Goal: Information Seeking & Learning: Learn about a topic

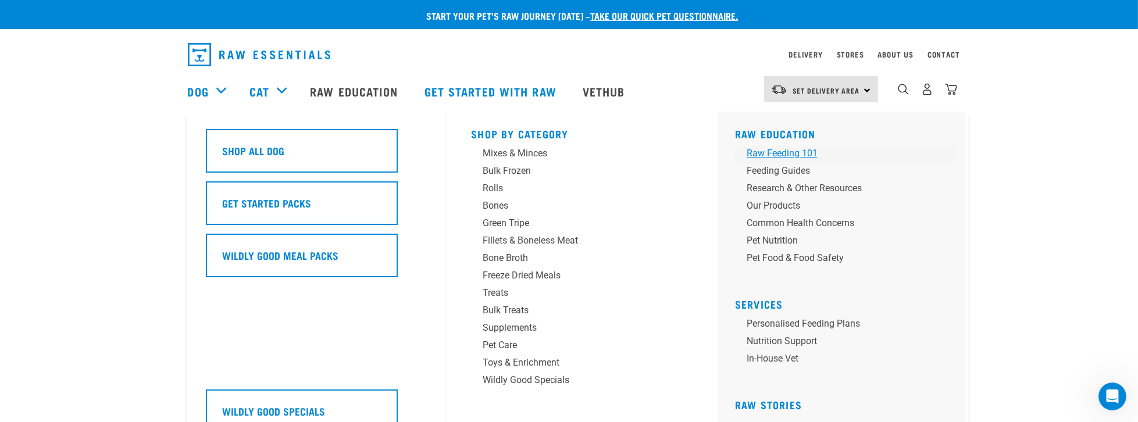
click at [789, 152] on div "Raw Feeding 101" at bounding box center [837, 154] width 181 height 14
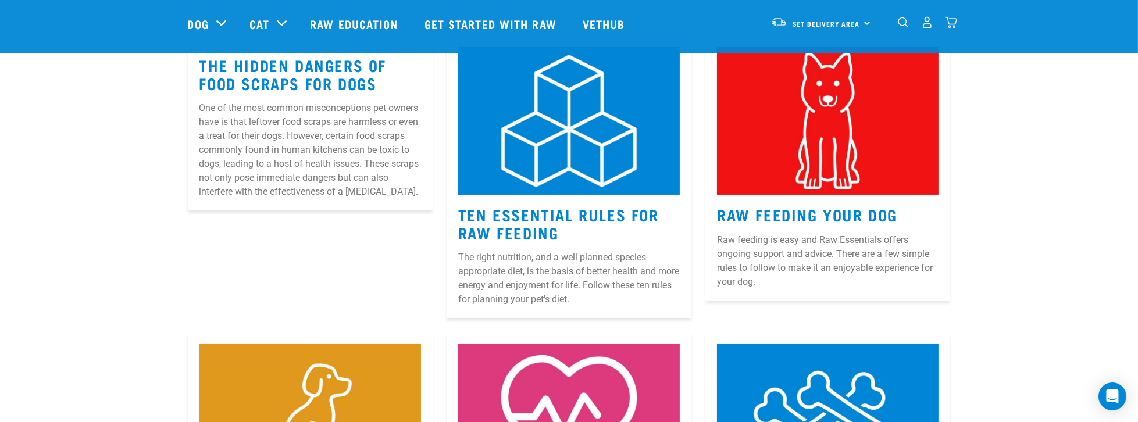
scroll to position [166, 0]
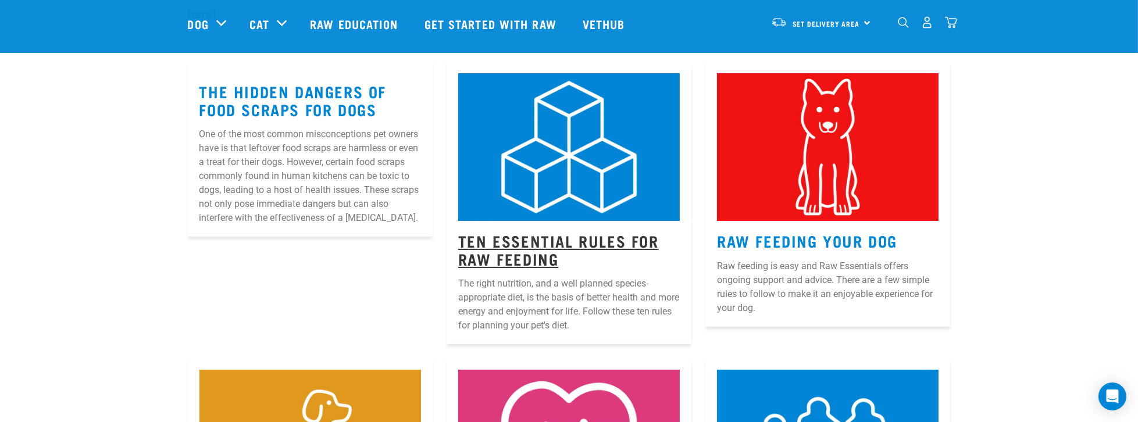
click at [543, 249] on link "Ten Essential Rules for Raw Feeding" at bounding box center [558, 249] width 201 height 27
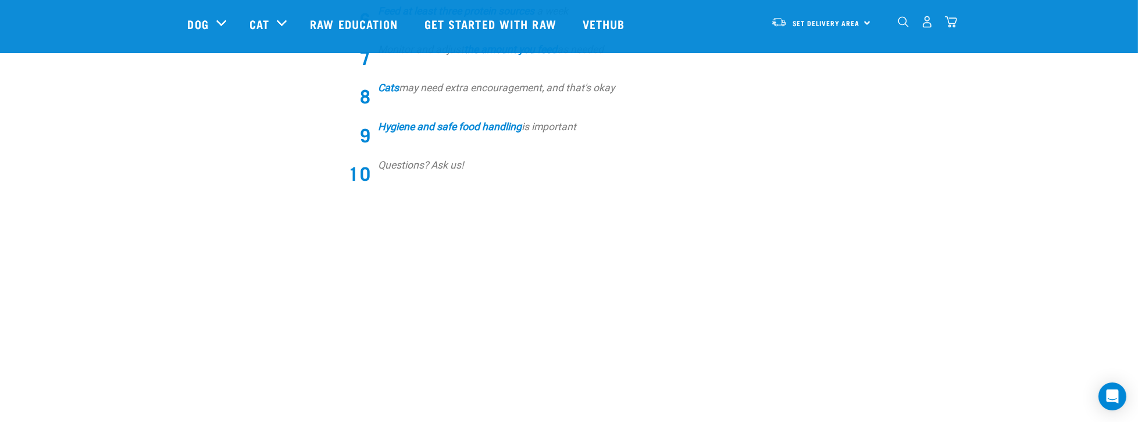
scroll to position [664, 0]
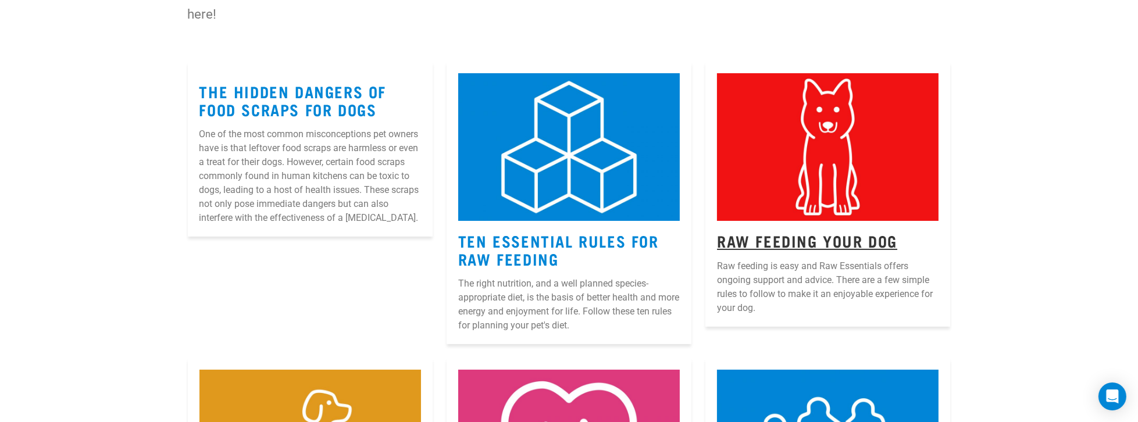
click at [855, 241] on link "Raw Feeding Your Dog" at bounding box center [807, 240] width 180 height 9
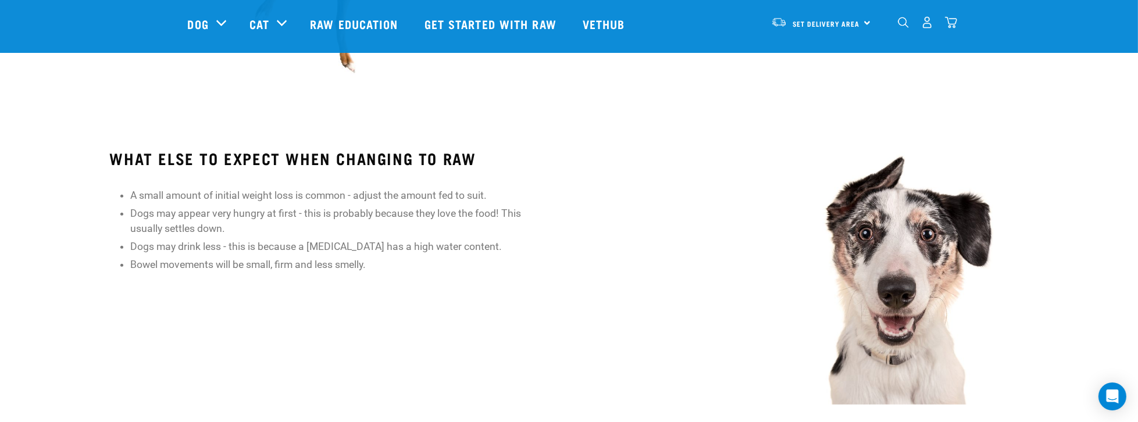
scroll to position [1227, 0]
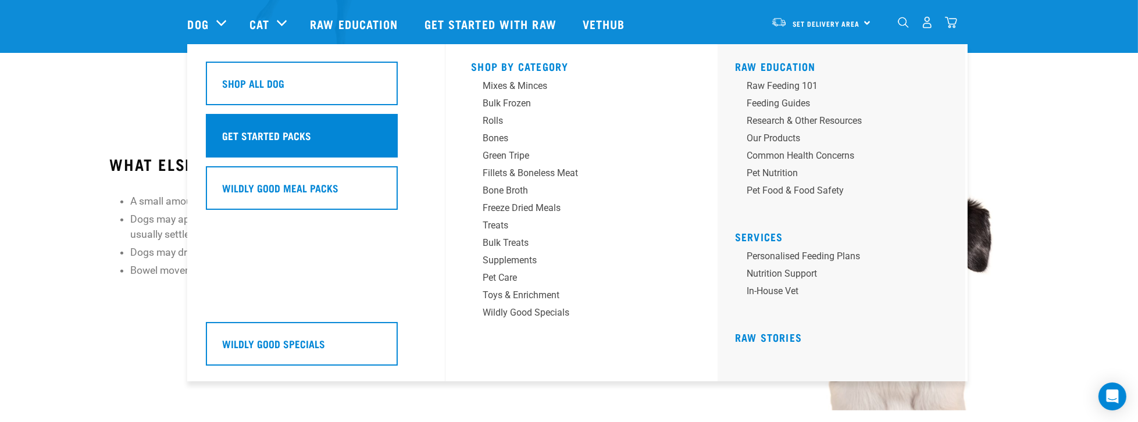
click at [280, 136] on h5 "Get Started Packs" at bounding box center [267, 135] width 89 height 15
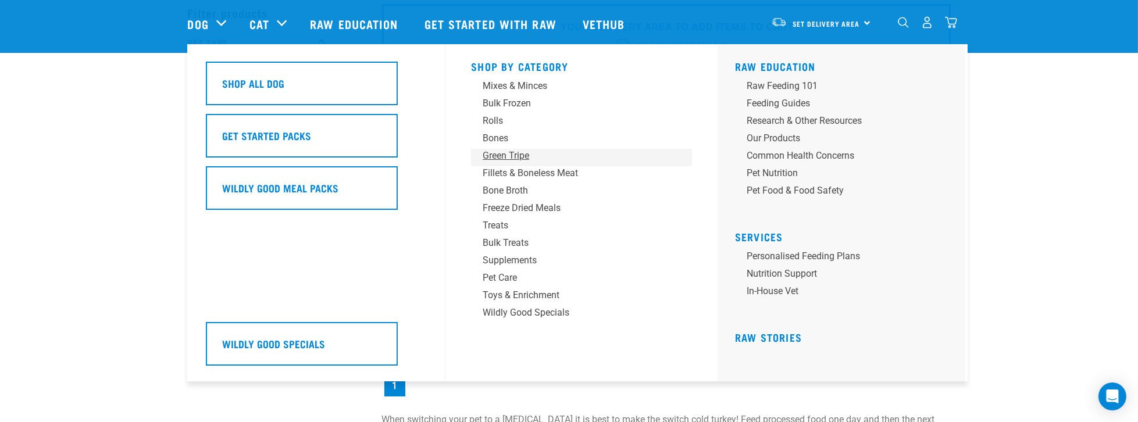
scroll to position [66, 0]
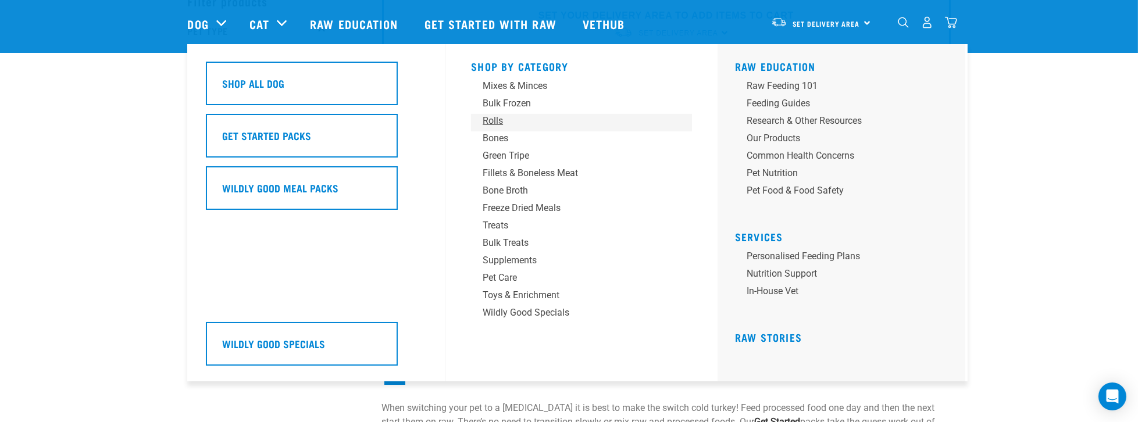
click at [493, 121] on div "Rolls" at bounding box center [573, 121] width 181 height 14
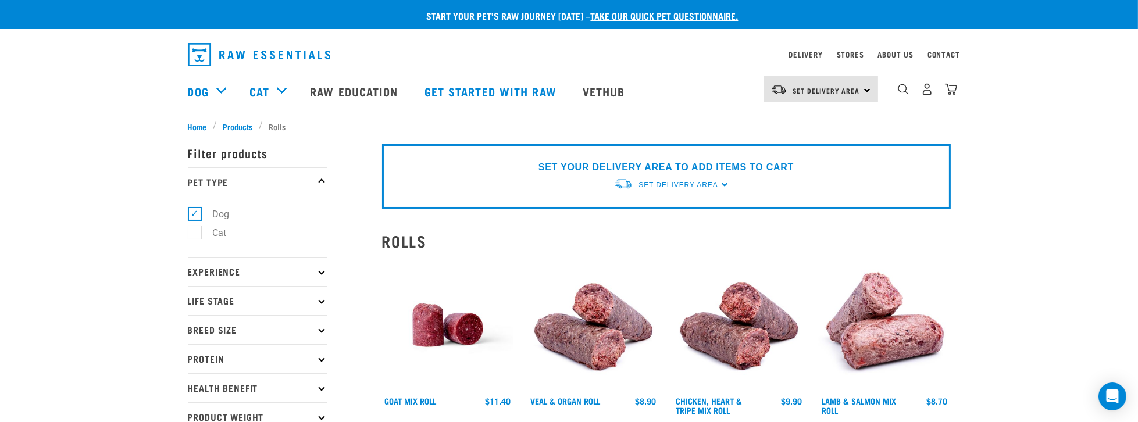
click at [319, 329] on icon at bounding box center [321, 329] width 6 height 6
click at [197, 382] on label "Medium Dogs" at bounding box center [234, 380] width 81 height 15
click at [195, 382] on input "Medium Dogs" at bounding box center [192, 379] width 8 height 8
checkbox input "true"
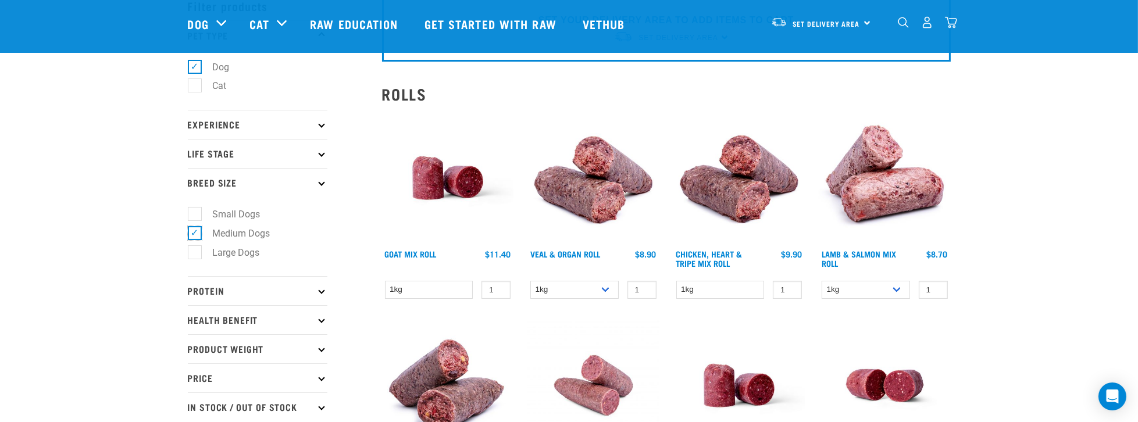
scroll to position [99, 0]
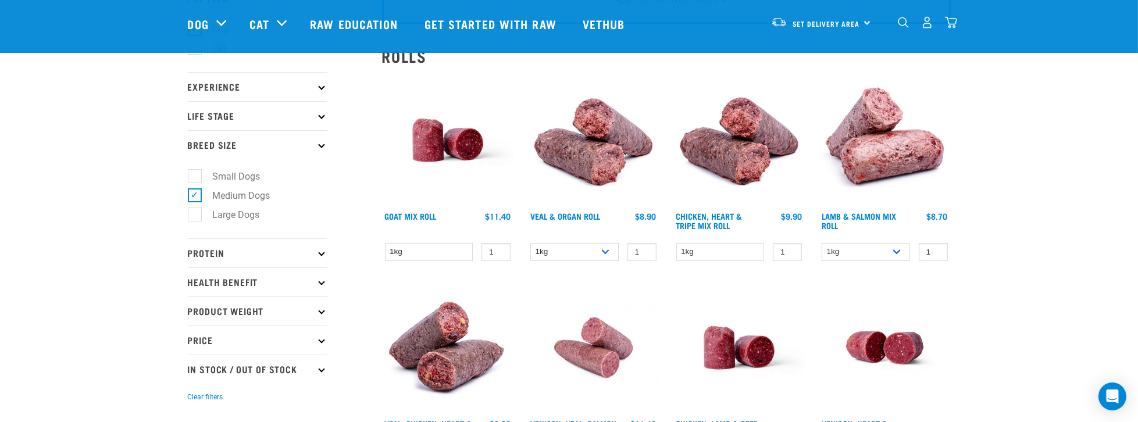
click at [322, 282] on icon at bounding box center [321, 282] width 6 height 6
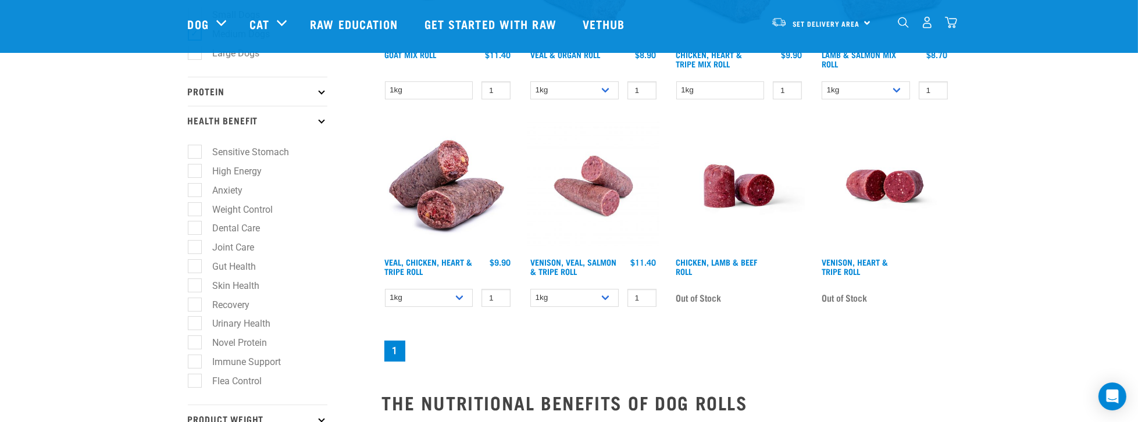
scroll to position [199, 0]
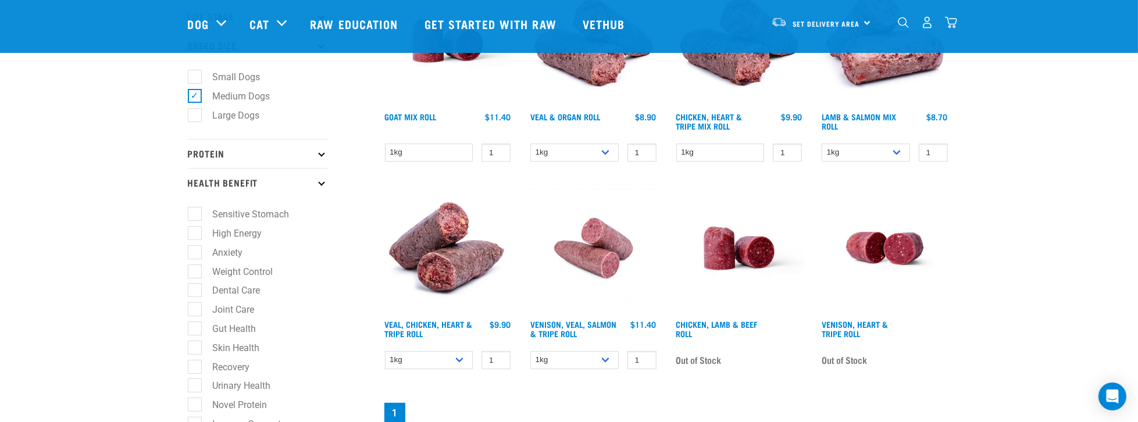
click at [322, 186] on p "Health Benefit" at bounding box center [258, 182] width 140 height 29
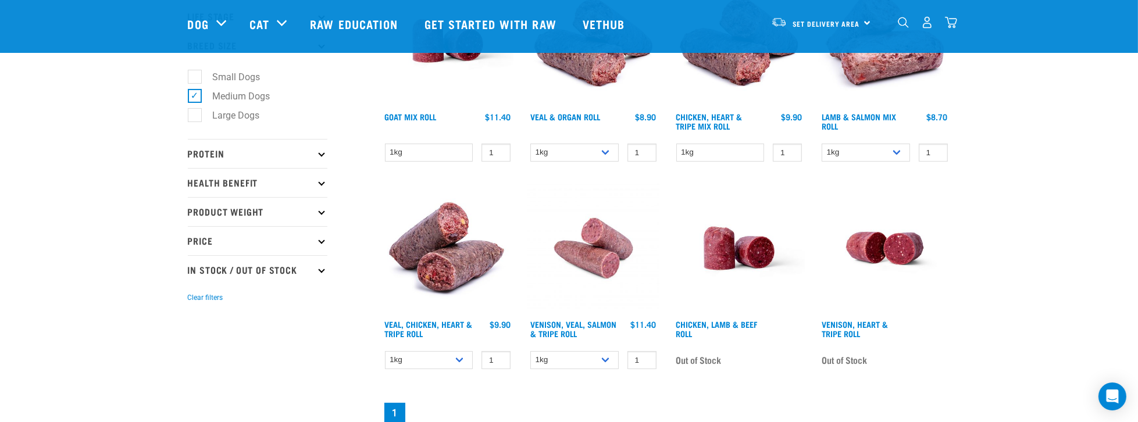
click at [321, 241] on icon at bounding box center [321, 241] width 6 height 6
click at [322, 241] on icon at bounding box center [321, 241] width 6 height 6
click at [321, 269] on icon at bounding box center [321, 270] width 6 height 6
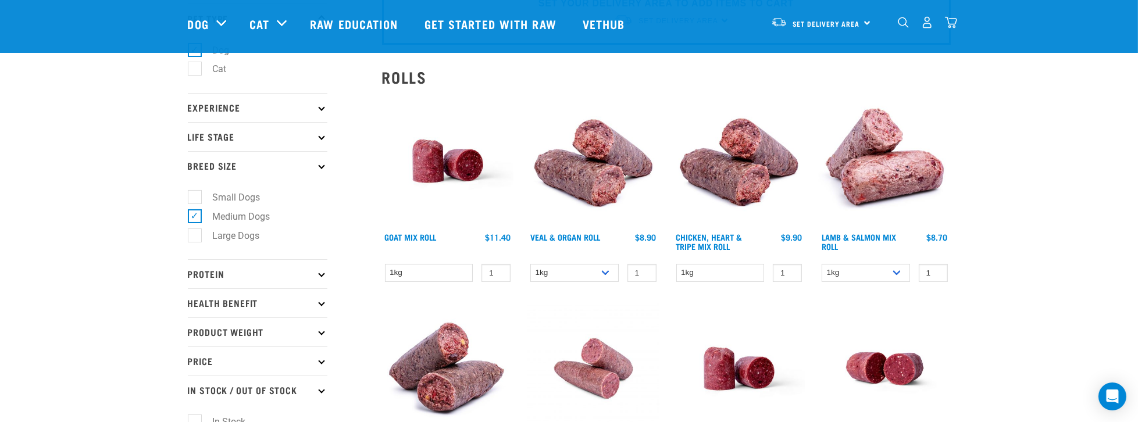
scroll to position [66, 0]
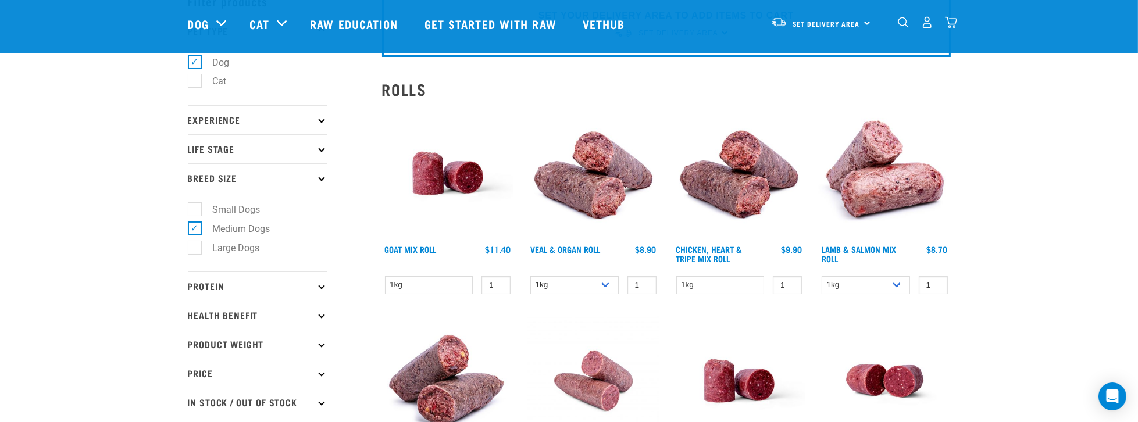
click at [322, 148] on icon at bounding box center [321, 148] width 6 height 6
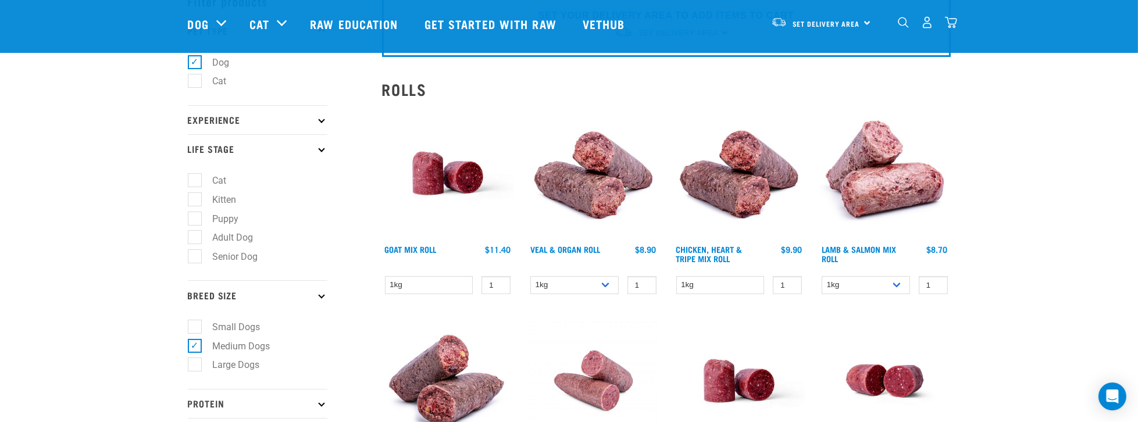
click at [196, 238] on label "Adult Dog" at bounding box center [226, 237] width 64 height 15
click at [195, 238] on input "Adult Dog" at bounding box center [192, 236] width 8 height 8
checkbox input "true"
click at [323, 119] on icon at bounding box center [321, 119] width 6 height 6
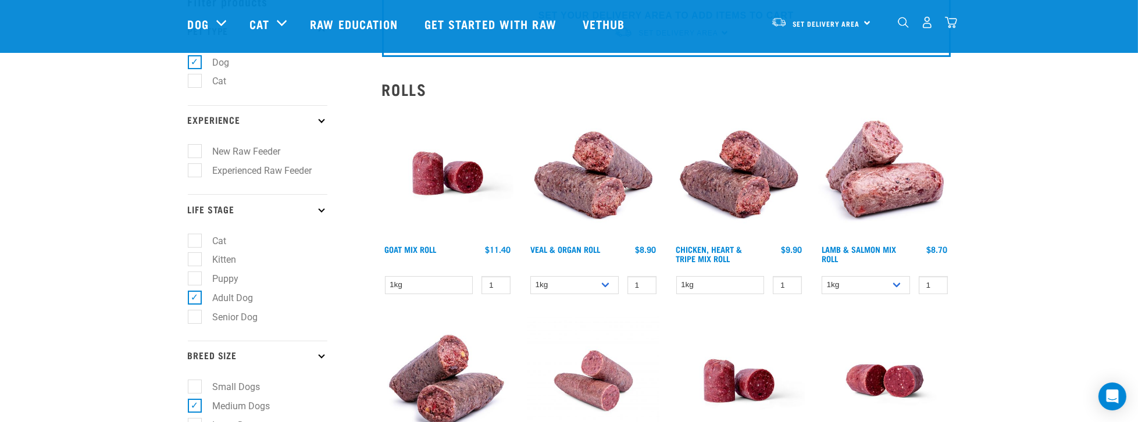
click at [194, 152] on label "New Raw Feeder" at bounding box center [239, 151] width 91 height 15
click at [192, 152] on input "New Raw Feeder" at bounding box center [192, 150] width 8 height 8
checkbox input "true"
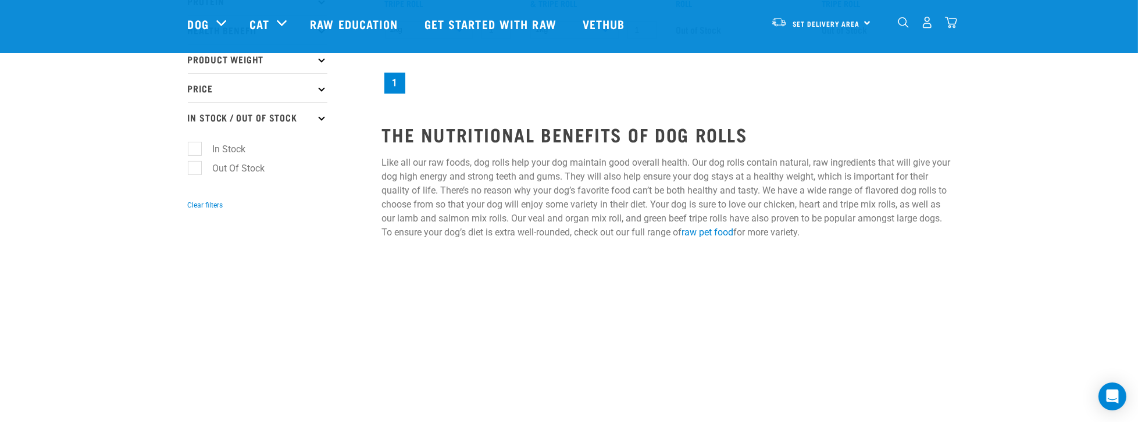
scroll to position [532, 0]
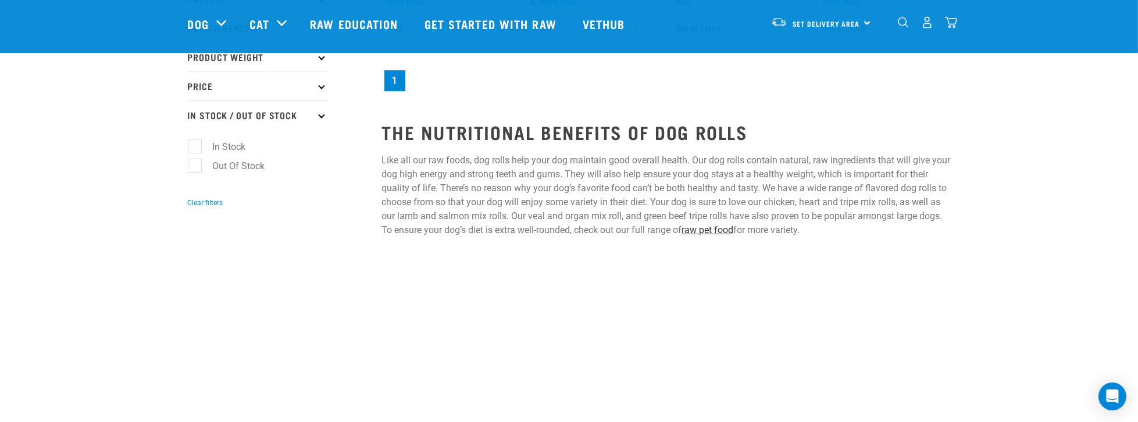
click at [722, 229] on link "raw pet food" at bounding box center [708, 230] width 52 height 11
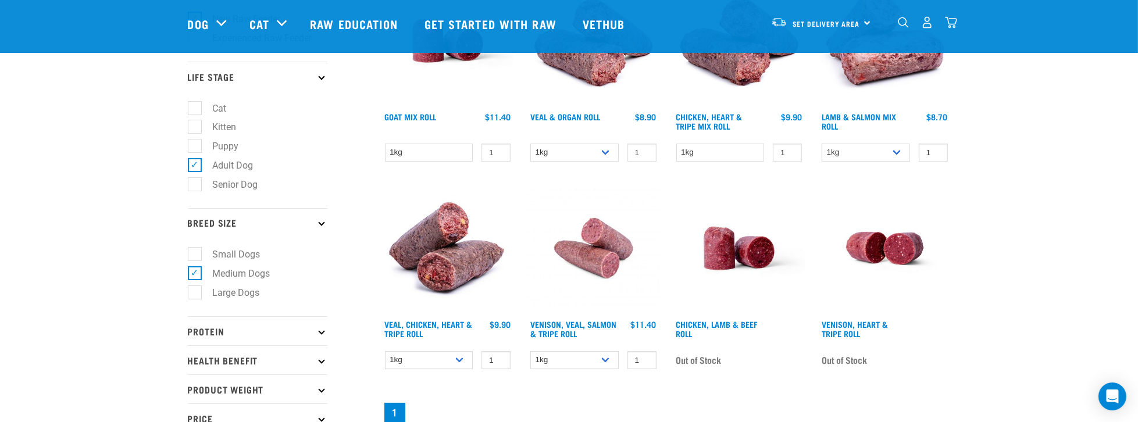
scroll to position [33, 0]
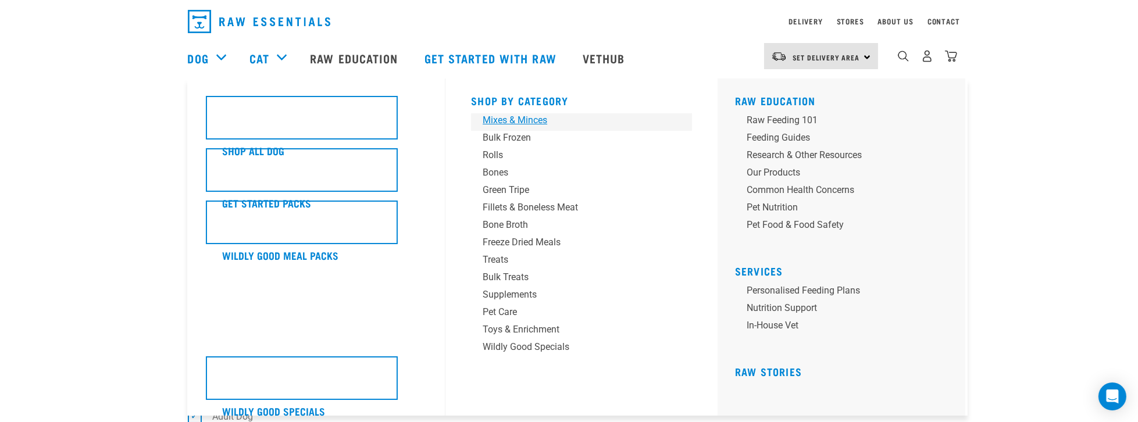
click at [532, 120] on div "Mixes & Minces" at bounding box center [573, 120] width 181 height 14
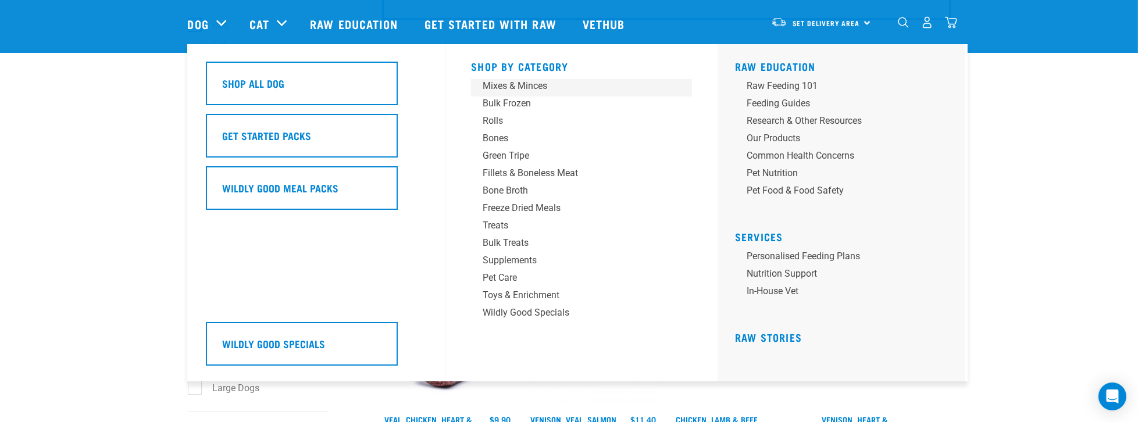
scroll to position [103, 0]
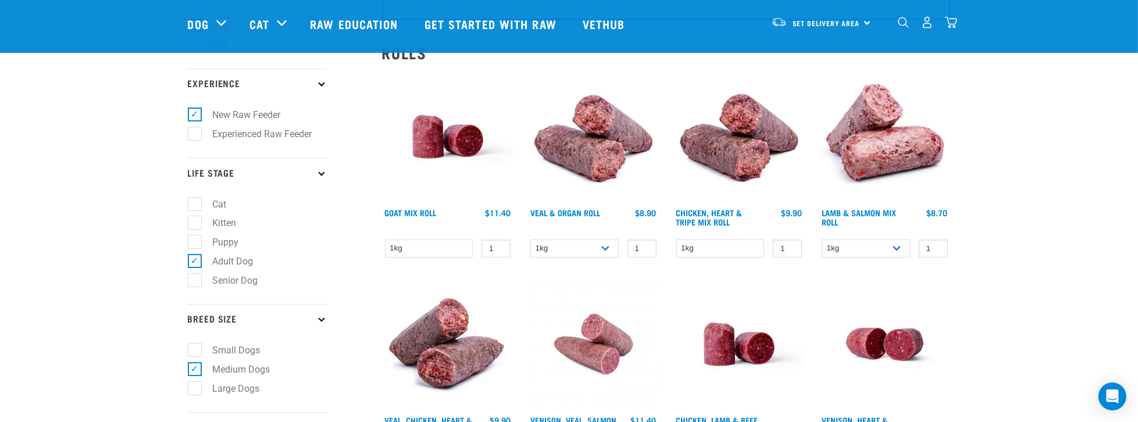
click at [1025, 138] on div "Start your pet’s raw journey today – take our quick pet questionnaire. Delivery…" at bounding box center [569, 281] width 1138 height 769
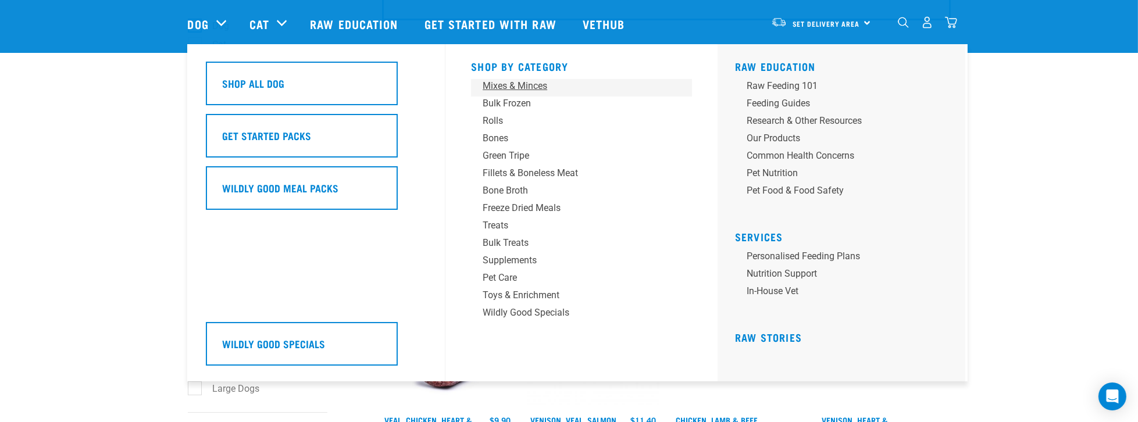
drag, startPoint x: 532, startPoint y: 88, endPoint x: 537, endPoint y: 86, distance: 6.3
click at [533, 88] on div "Mixes & Minces" at bounding box center [573, 86] width 181 height 14
click at [512, 86] on div "Mixes & Minces" at bounding box center [573, 86] width 181 height 14
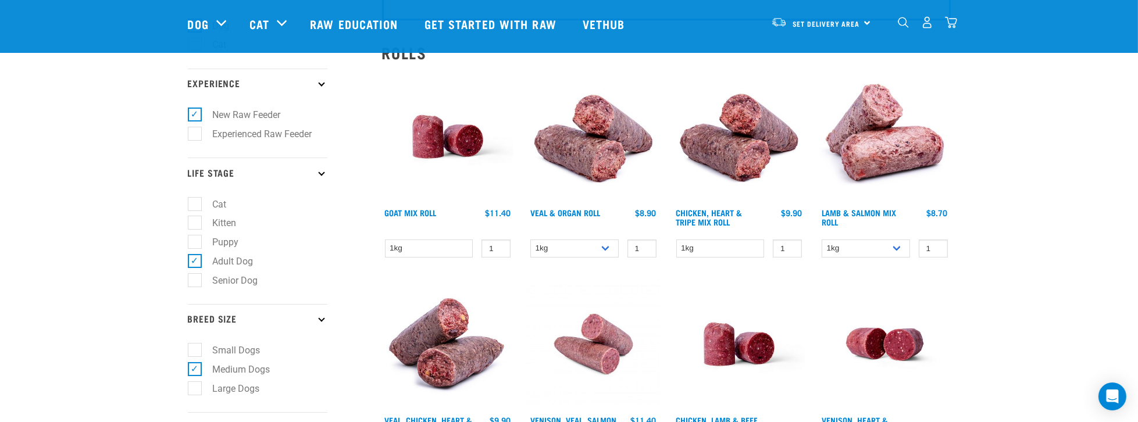
click at [163, 160] on div "Start your pet’s raw journey today – take our quick pet questionnaire. Delivery…" at bounding box center [569, 281] width 1138 height 769
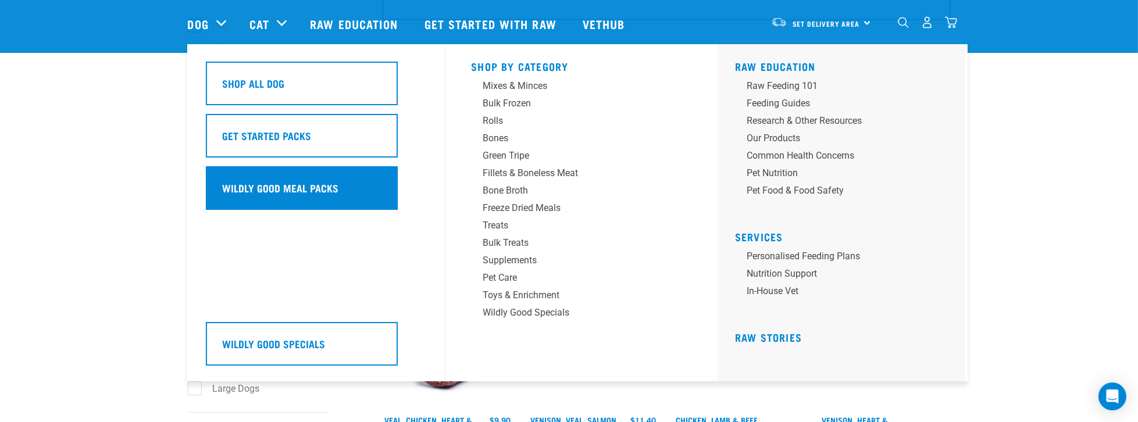
click at [274, 192] on h5 "Wildly Good Meal Packs" at bounding box center [281, 187] width 116 height 15
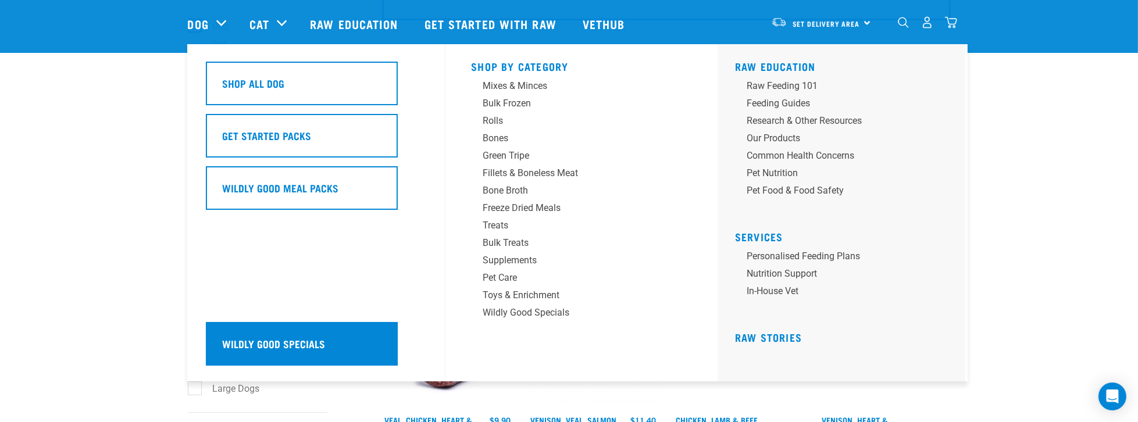
click at [284, 344] on h5 "Wildly Good Specials" at bounding box center [274, 343] width 103 height 15
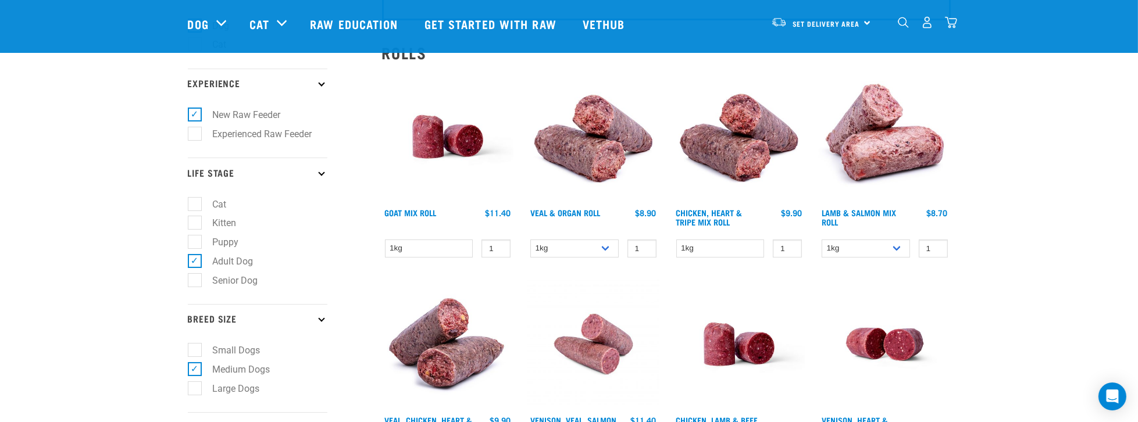
click at [62, 248] on div "Start your pet’s raw journey today – take our quick pet questionnaire. Delivery…" at bounding box center [569, 281] width 1138 height 769
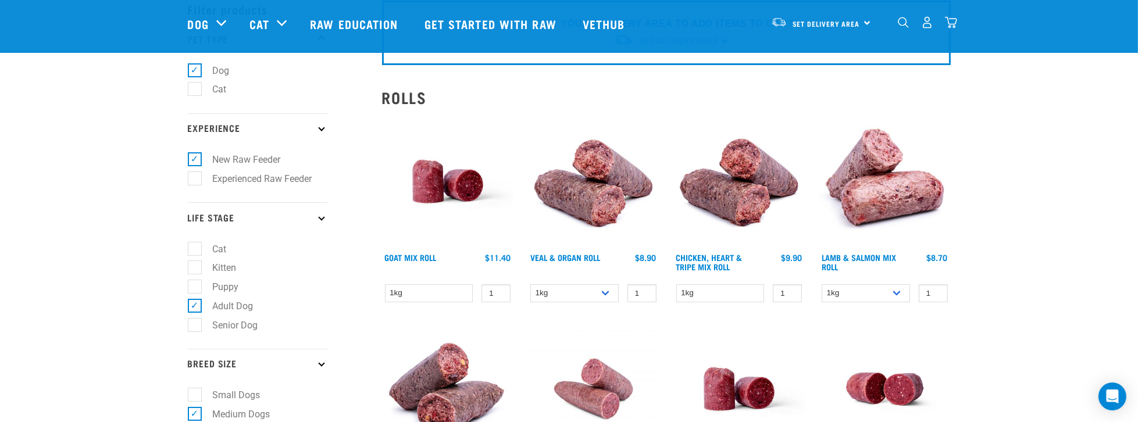
scroll to position [0, 0]
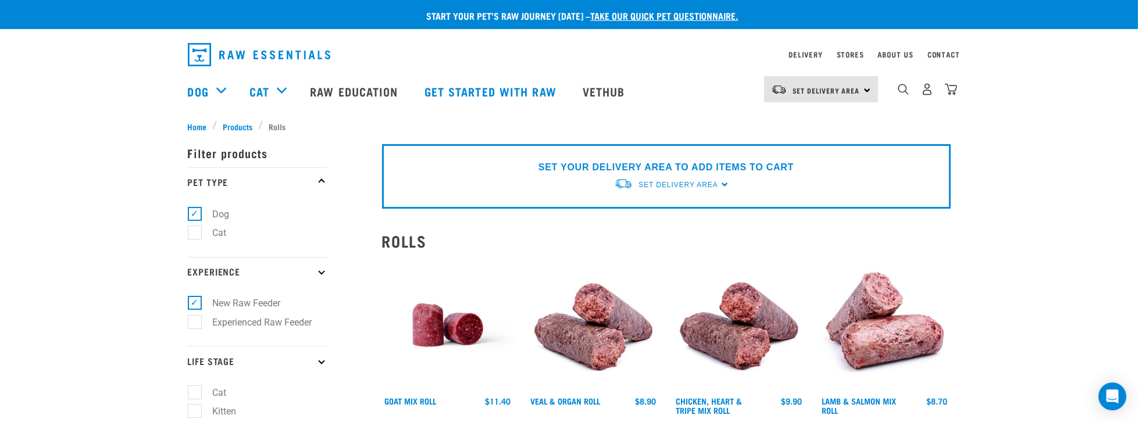
click at [194, 211] on label "Dog" at bounding box center [214, 214] width 40 height 15
click at [192, 211] on input "Dog" at bounding box center [192, 212] width 8 height 8
checkbox input "false"
click at [194, 308] on label "New Raw Feeder" at bounding box center [239, 303] width 91 height 15
click at [193, 305] on input "New Raw Feeder" at bounding box center [192, 302] width 8 height 8
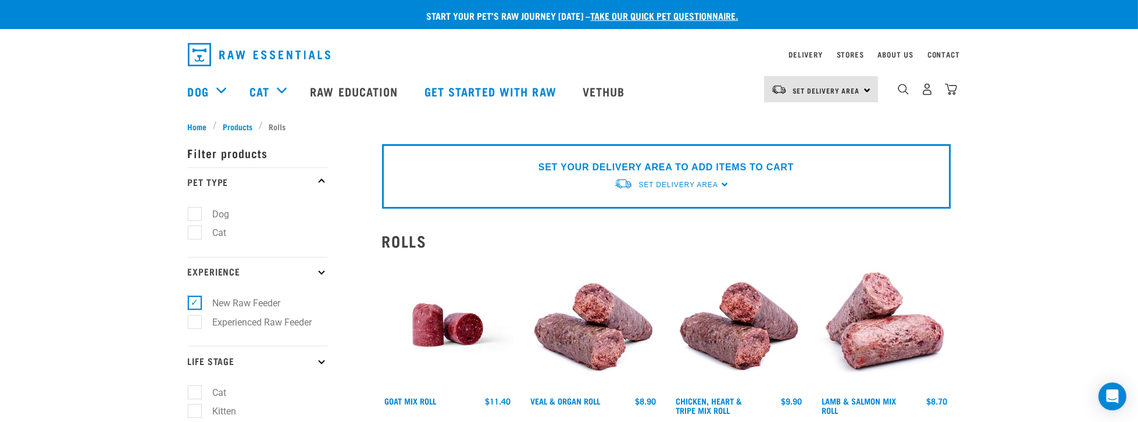
checkbox input "false"
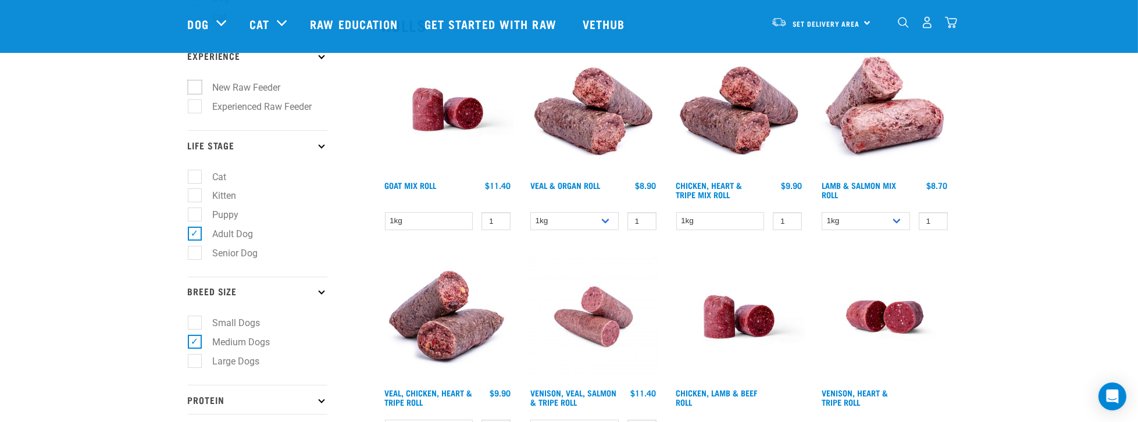
scroll to position [133, 0]
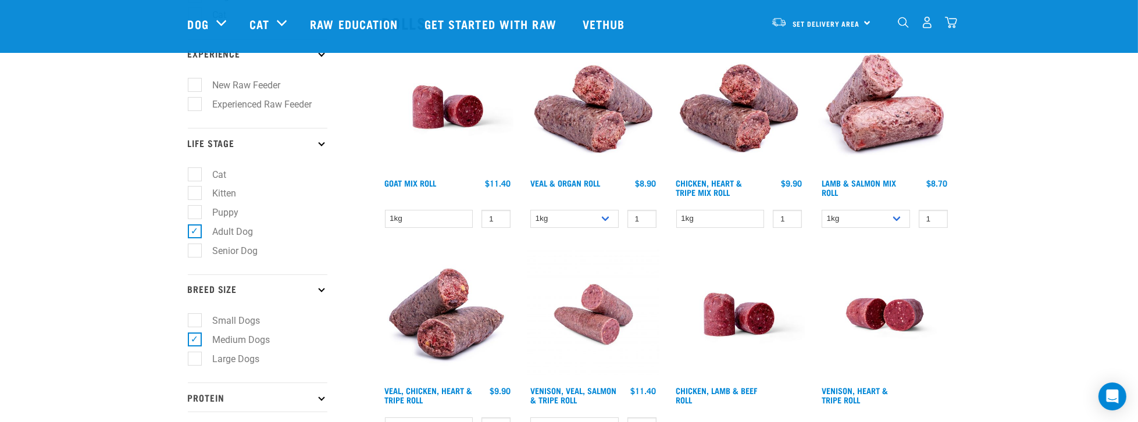
click at [194, 233] on label "Adult Dog" at bounding box center [226, 232] width 64 height 15
click at [194, 233] on input "Adult Dog" at bounding box center [192, 230] width 8 height 8
checkbox input "false"
click at [197, 340] on label "Medium Dogs" at bounding box center [234, 340] width 81 height 15
click at [195, 340] on input "Medium Dogs" at bounding box center [192, 338] width 8 height 8
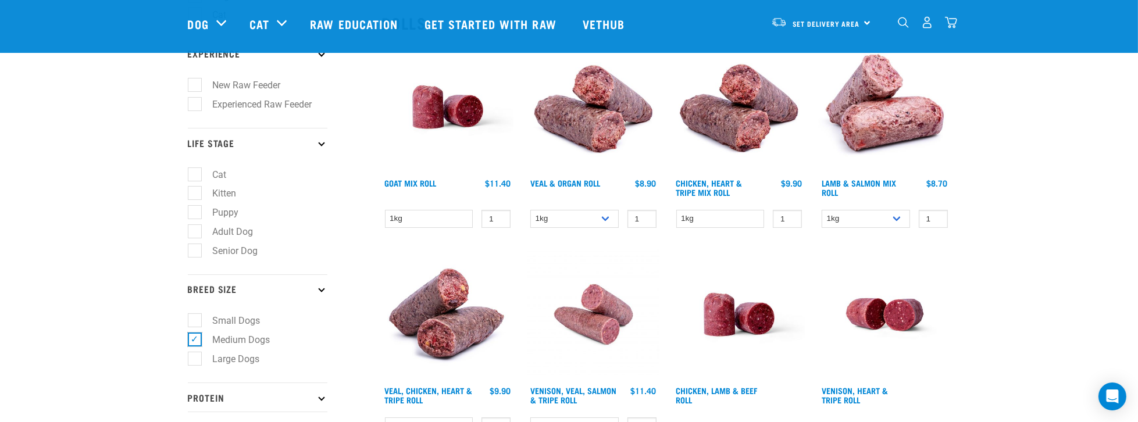
checkbox input "false"
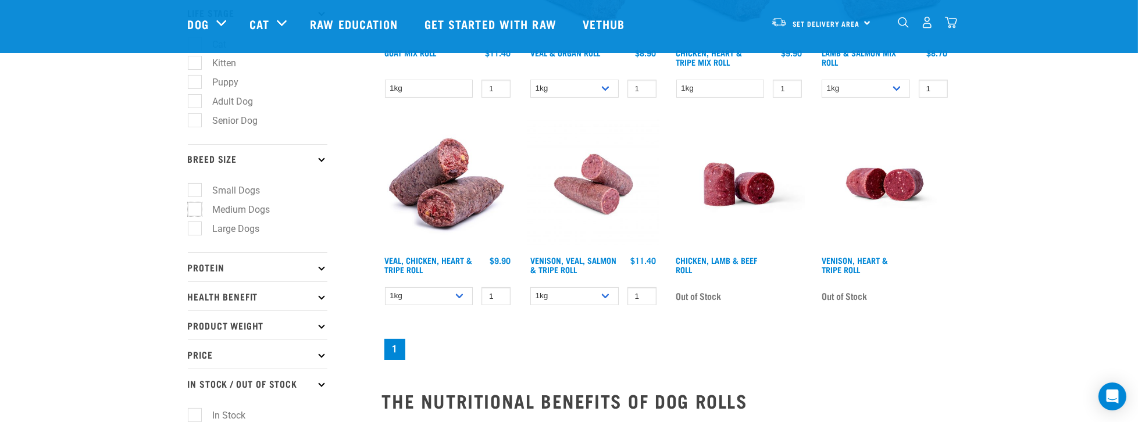
scroll to position [266, 0]
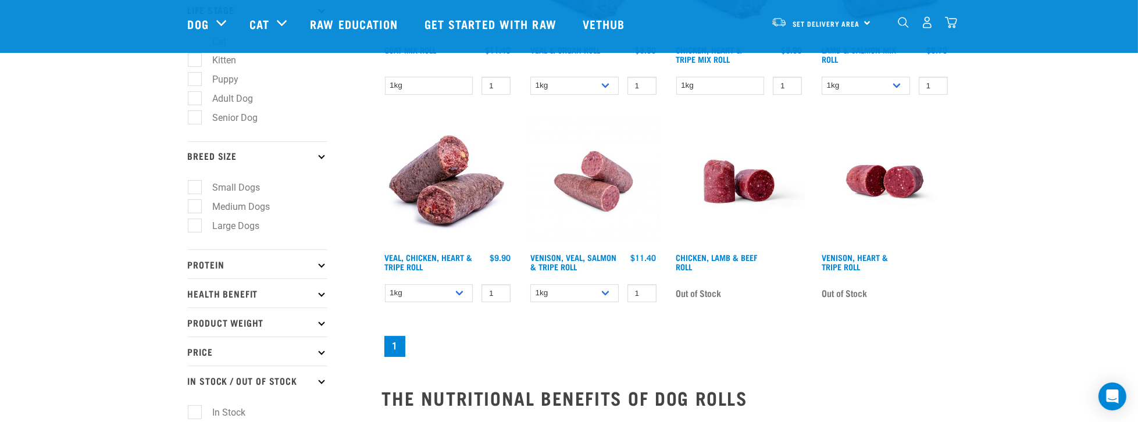
click at [105, 275] on div "Start your pet’s raw journey today – take our quick pet questionnaire. Delivery…" at bounding box center [569, 118] width 1138 height 769
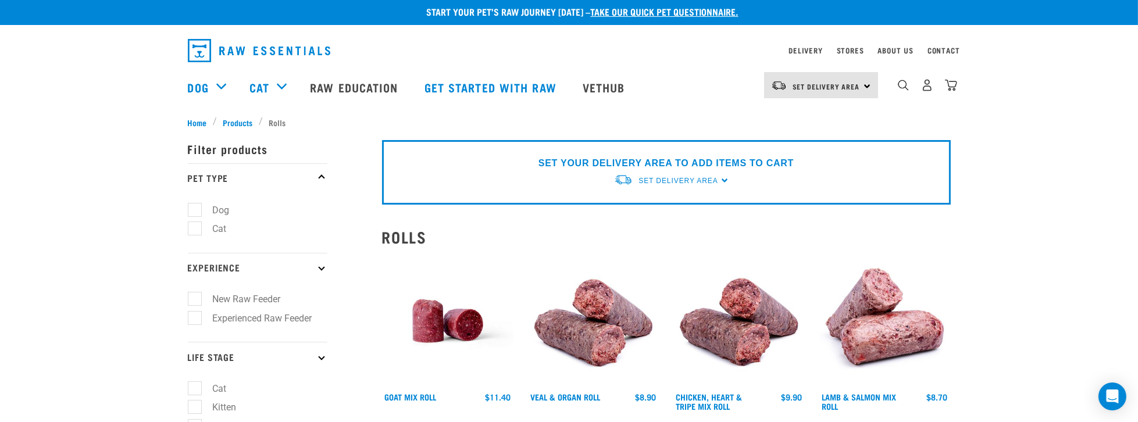
scroll to position [0, 0]
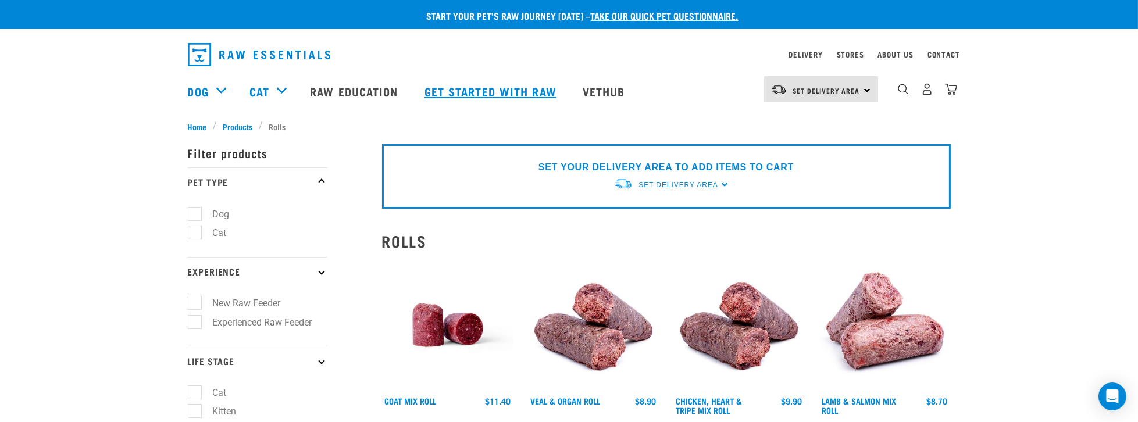
click at [494, 91] on link "Get started with Raw" at bounding box center [492, 91] width 158 height 47
click at [686, 17] on link "take our quick pet questionnaire." at bounding box center [665, 15] width 148 height 5
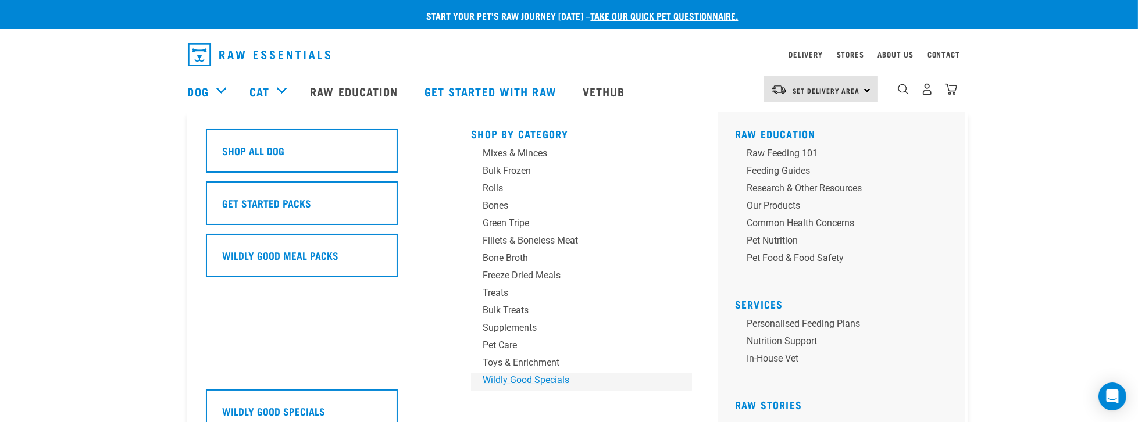
click at [521, 380] on div "Wildly Good Specials" at bounding box center [573, 380] width 181 height 14
click at [515, 155] on div "Mixes & Minces" at bounding box center [573, 154] width 181 height 14
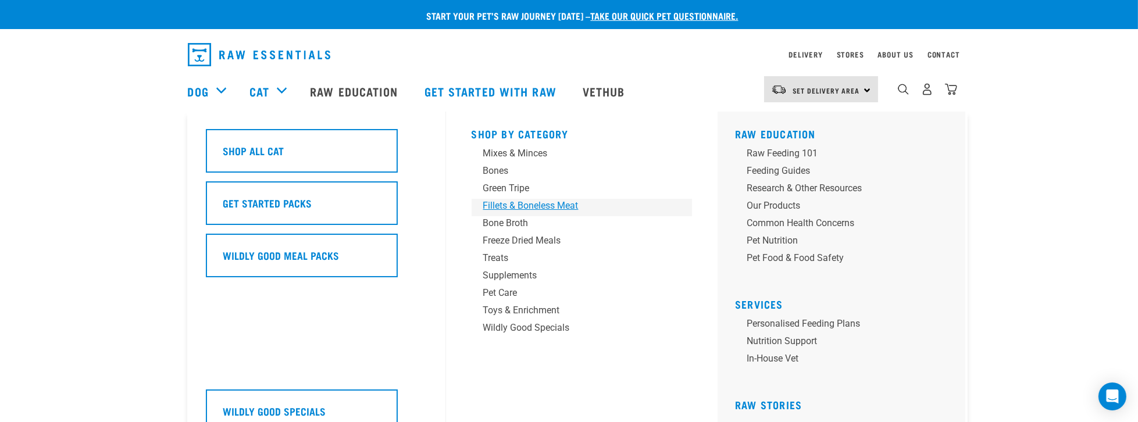
click at [531, 207] on div "Fillets & Boneless Meat" at bounding box center [573, 206] width 181 height 14
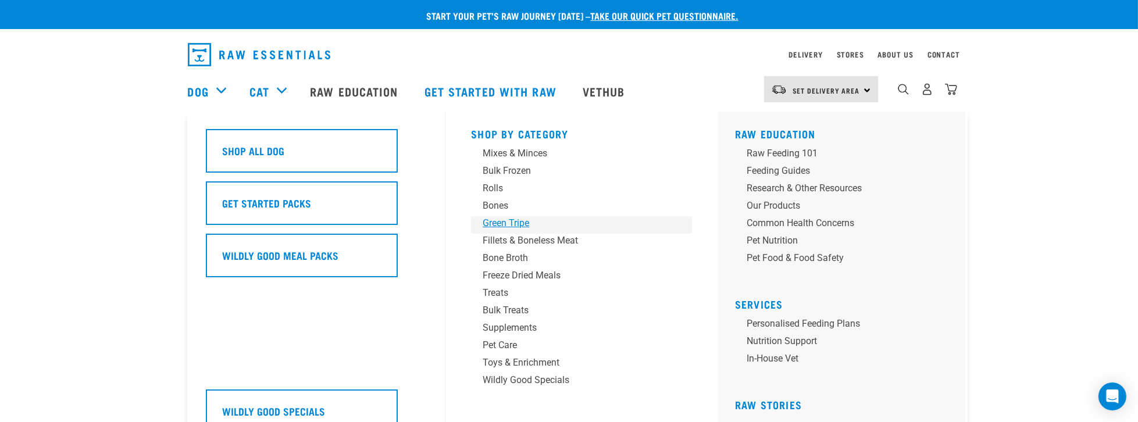
click at [510, 223] on div "Green Tripe" at bounding box center [573, 223] width 181 height 14
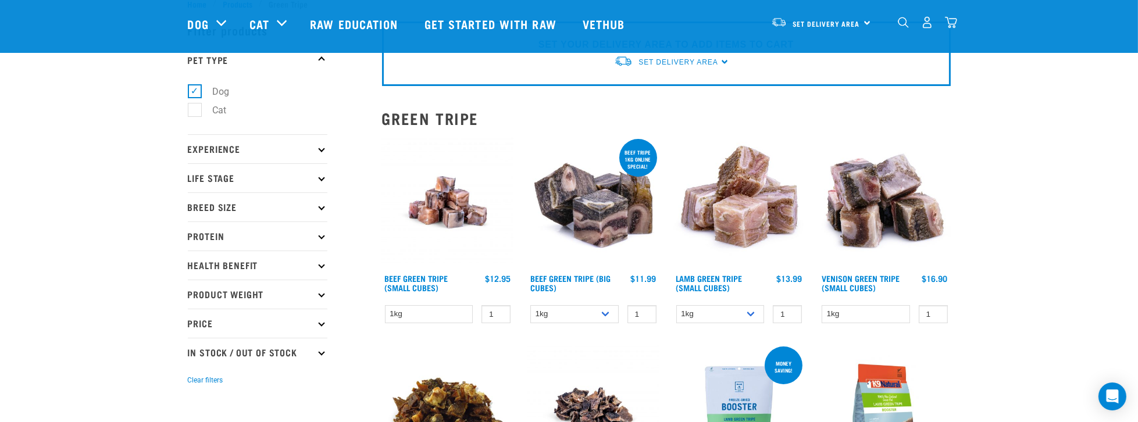
scroll to position [33, 0]
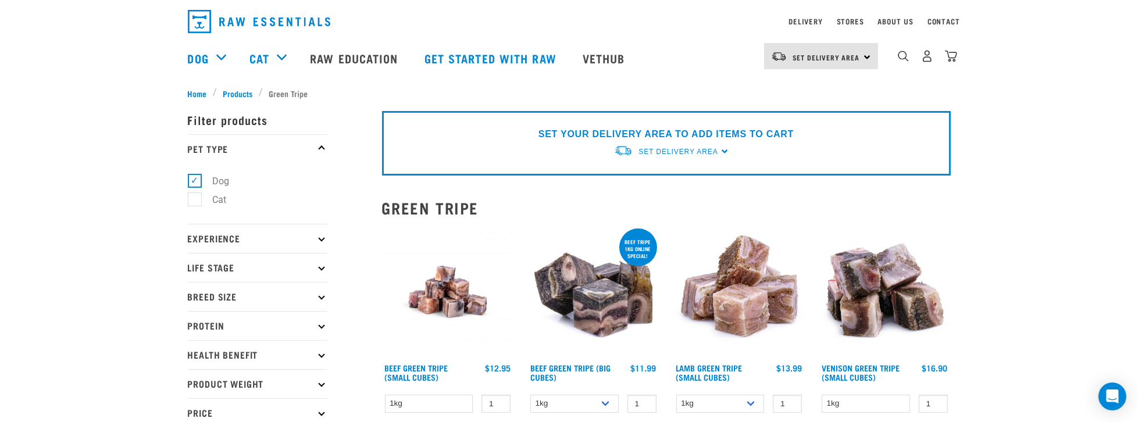
click at [591, 303] on img at bounding box center [594, 292] width 132 height 132
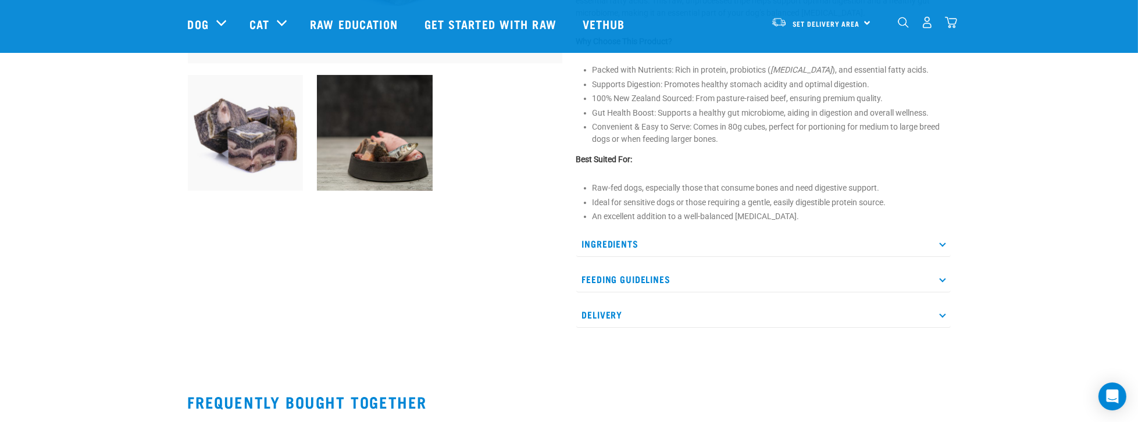
scroll to position [398, 0]
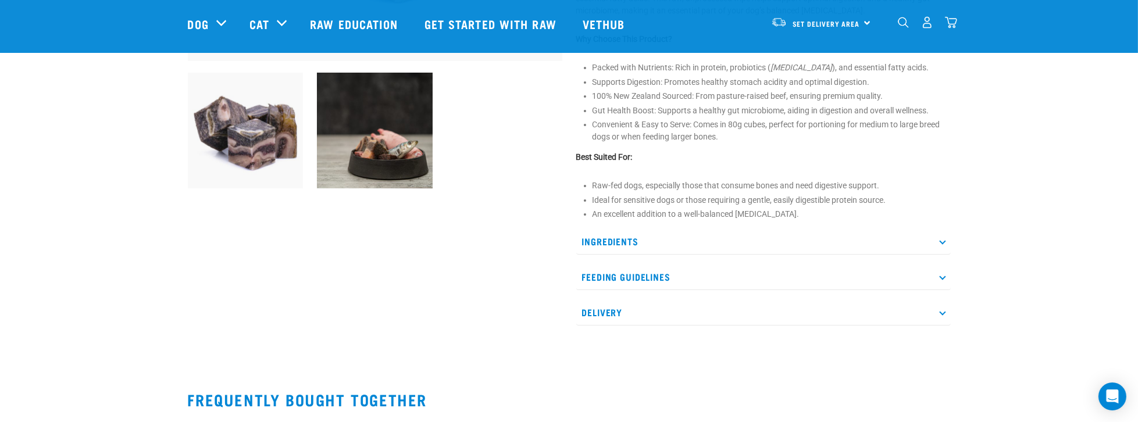
drag, startPoint x: 939, startPoint y: 289, endPoint x: 946, endPoint y: 299, distance: 12.4
click at [939, 289] on p "Feeding Guidelines" at bounding box center [763, 277] width 375 height 26
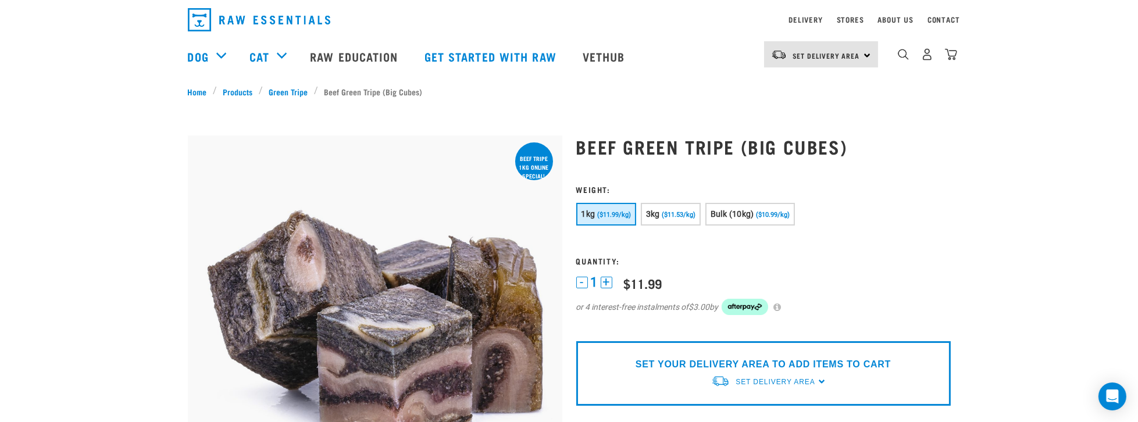
scroll to position [0, 0]
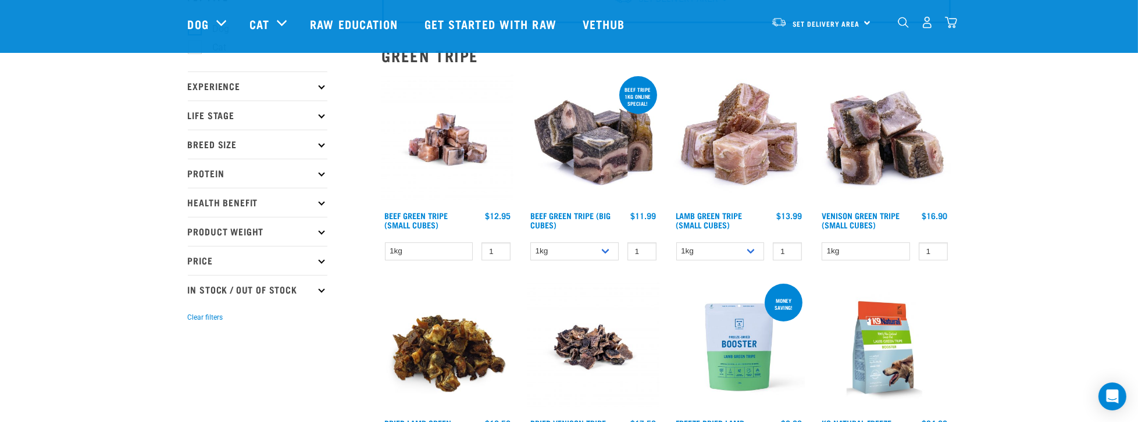
scroll to position [99, 0]
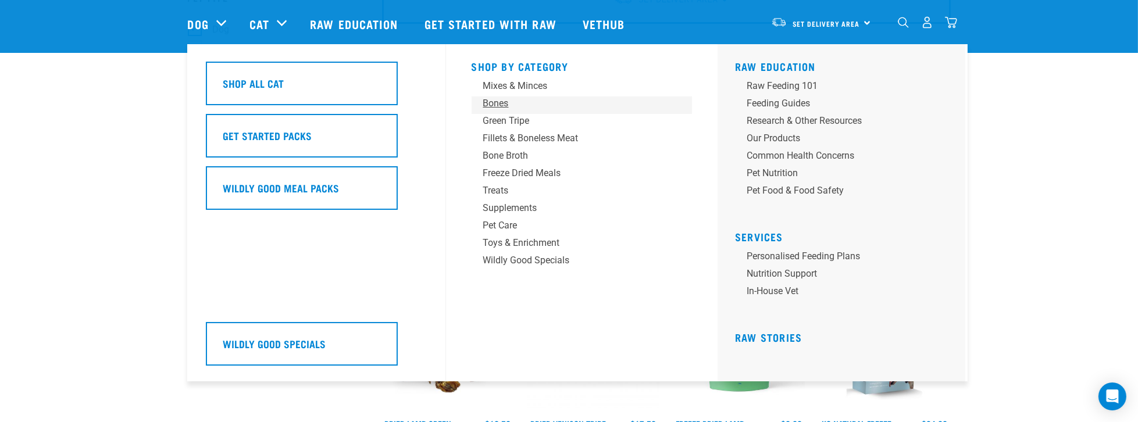
click at [496, 104] on div "Bones" at bounding box center [573, 104] width 181 height 14
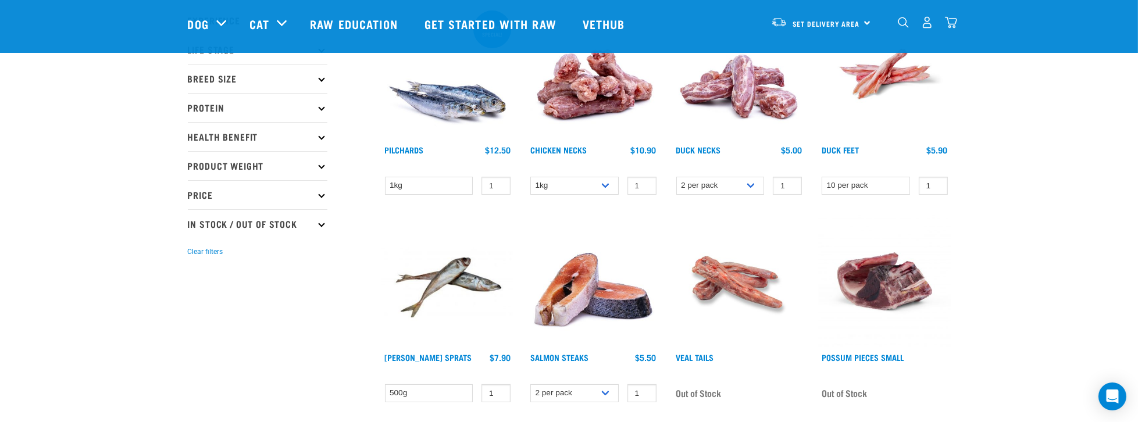
scroll to position [199, 0]
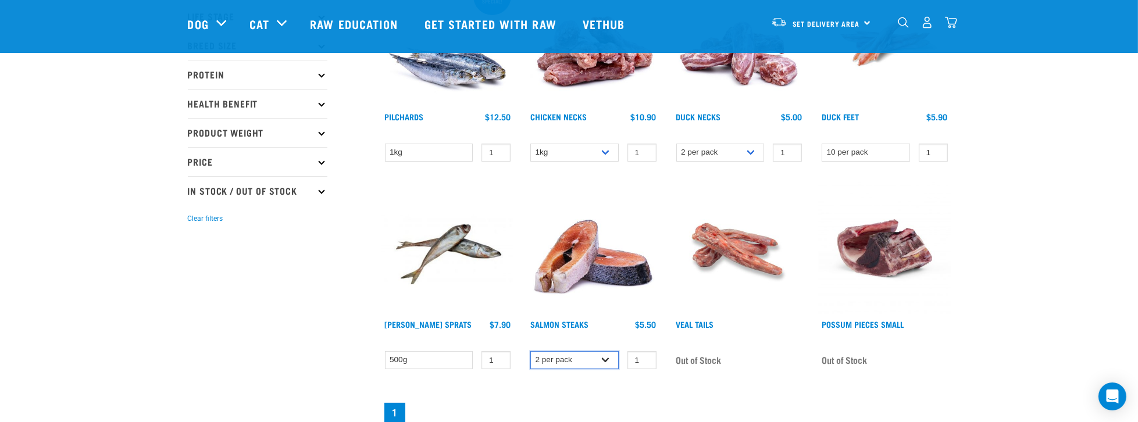
click at [601, 359] on select "2 per pack 3 per pack" at bounding box center [574, 360] width 88 height 18
click at [615, 334] on div "Salmon Steaks" at bounding box center [574, 331] width 88 height 23
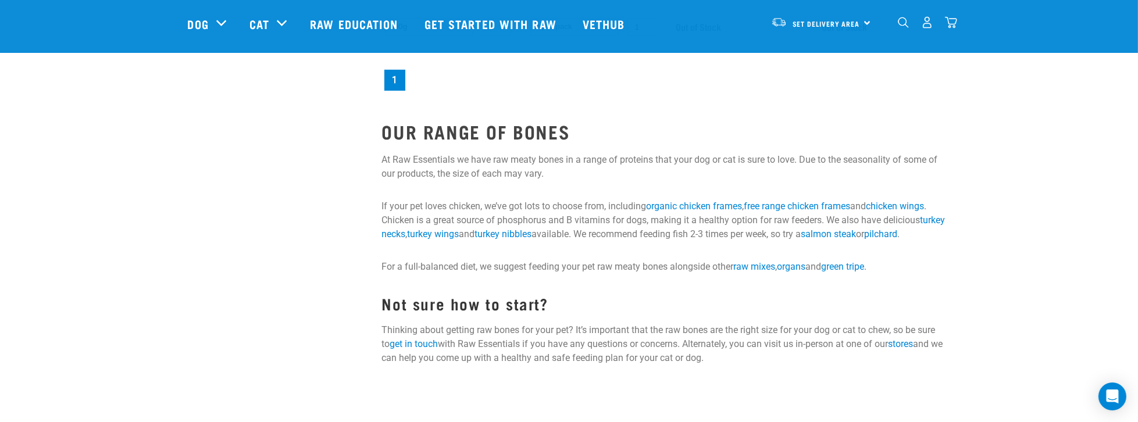
scroll to position [532, 0]
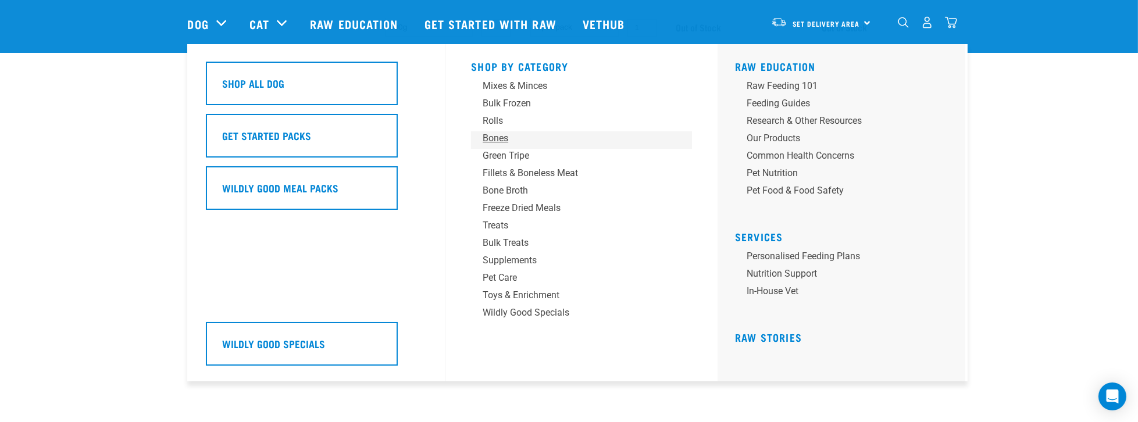
click at [499, 140] on div "Bones" at bounding box center [573, 138] width 181 height 14
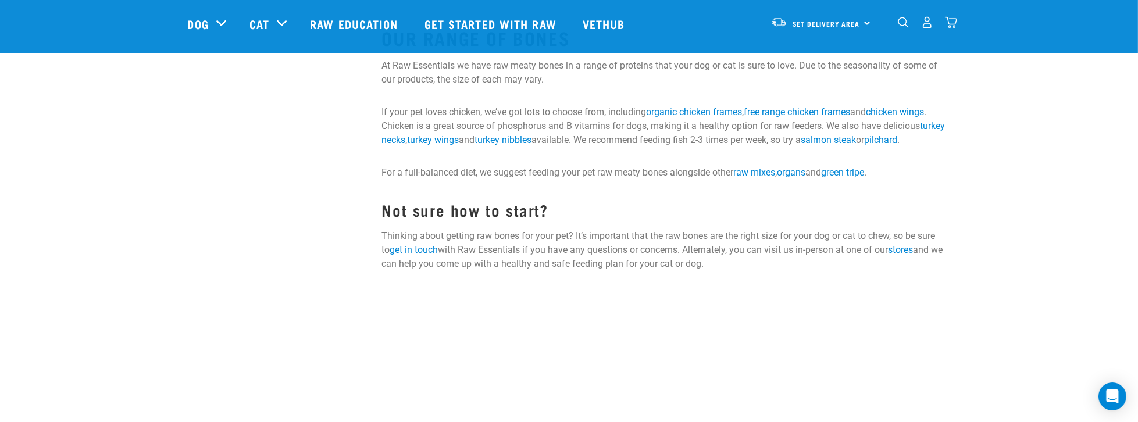
scroll to position [1462, 0]
